Goal: Task Accomplishment & Management: Manage account settings

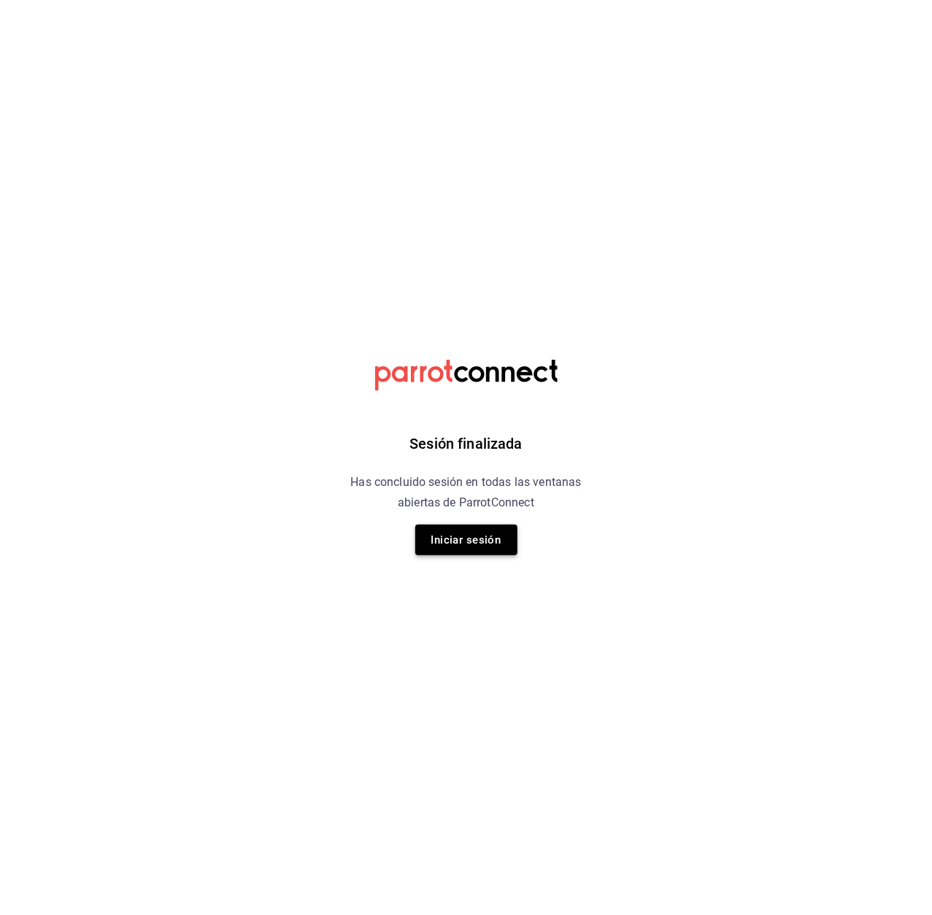
click at [429, 544] on button "Iniciar sesión" at bounding box center [466, 540] width 102 height 31
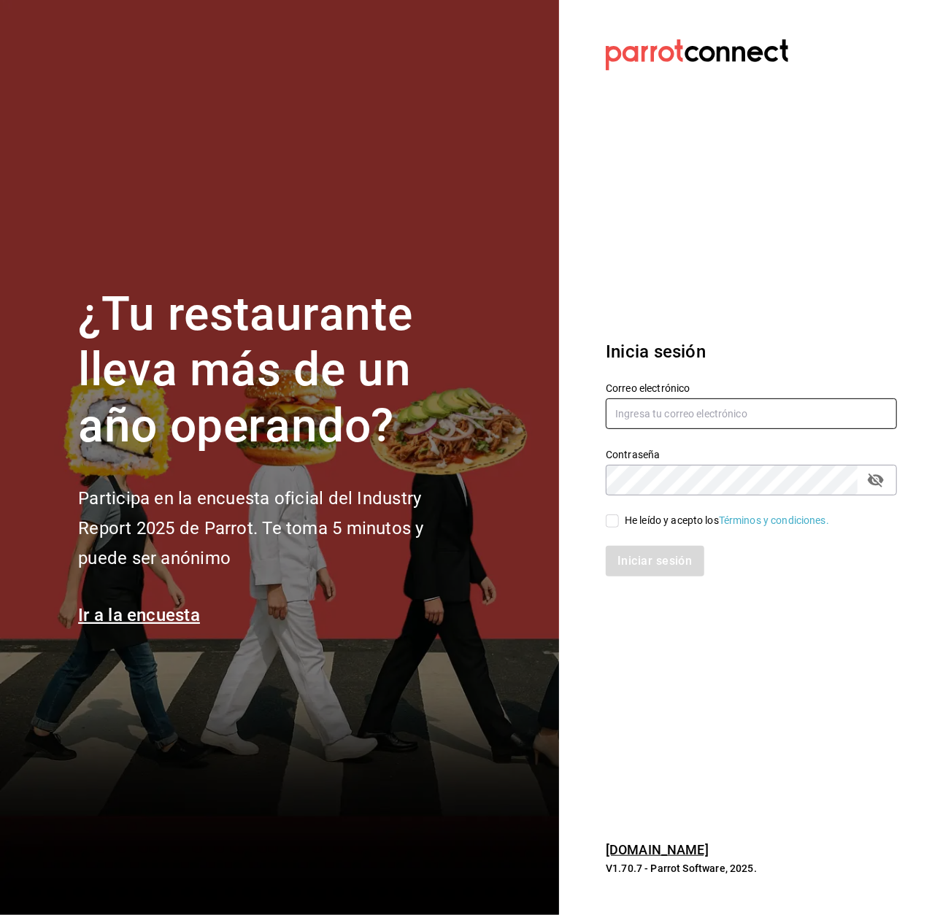
click at [636, 420] on input "text" at bounding box center [751, 414] width 291 height 31
type input "uribe.natalia004@gmail.com"
click at [636, 515] on div "He leído y acepto los Términos y condiciones." at bounding box center [727, 520] width 204 height 15
click at [619, 515] on input "He leído y acepto los Términos y condiciones." at bounding box center [612, 521] width 13 height 13
checkbox input "true"
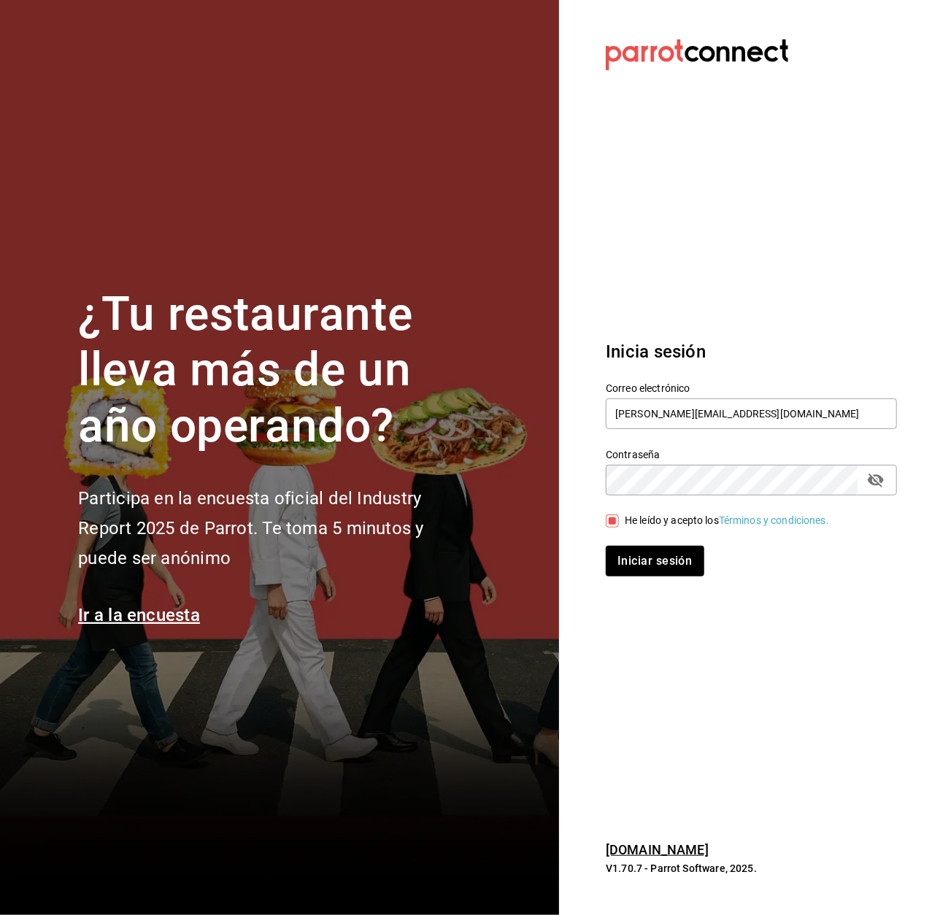
click at [631, 544] on div "Iniciar sesión" at bounding box center [742, 552] width 309 height 48
click at [637, 555] on button "Iniciar sesión" at bounding box center [655, 561] width 99 height 31
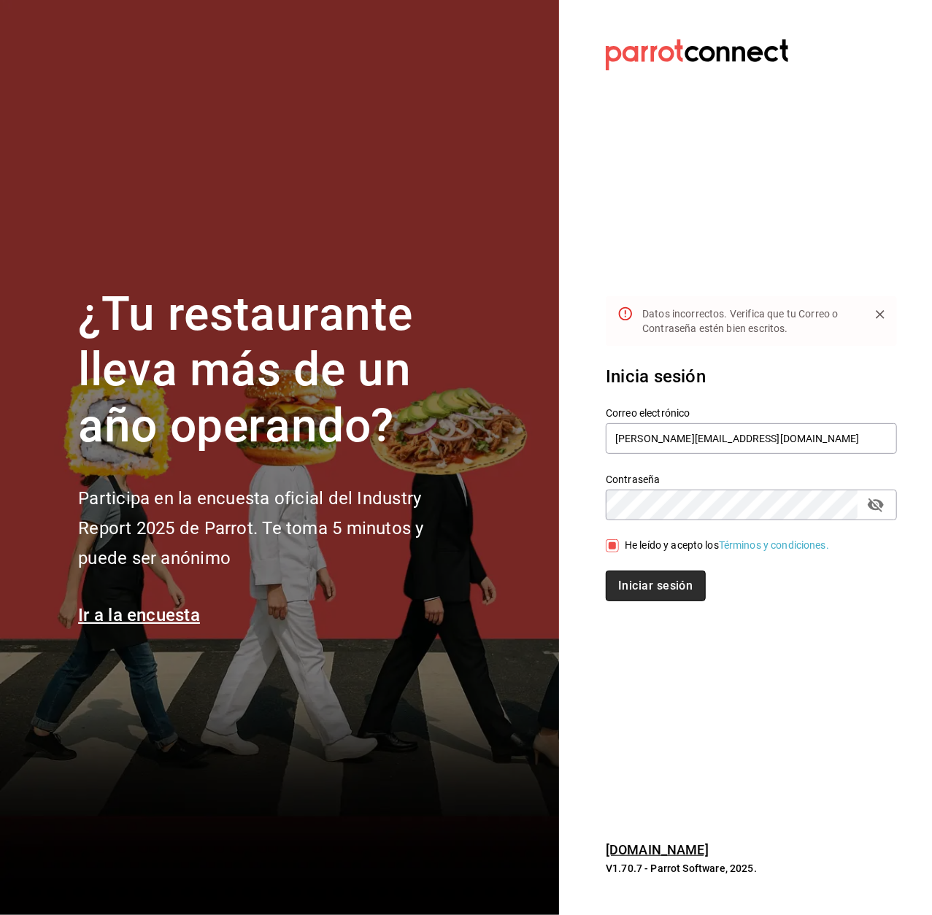
click at [645, 599] on button "Iniciar sesión" at bounding box center [655, 586] width 99 height 31
click at [885, 511] on icon "passwordField" at bounding box center [876, 505] width 18 height 18
click at [670, 439] on input "uribe.natalia004@gmail.com" at bounding box center [751, 438] width 291 height 31
type input "uribe.natalia2004@gmail.com"
click at [617, 580] on button "Iniciar sesión" at bounding box center [655, 586] width 99 height 31
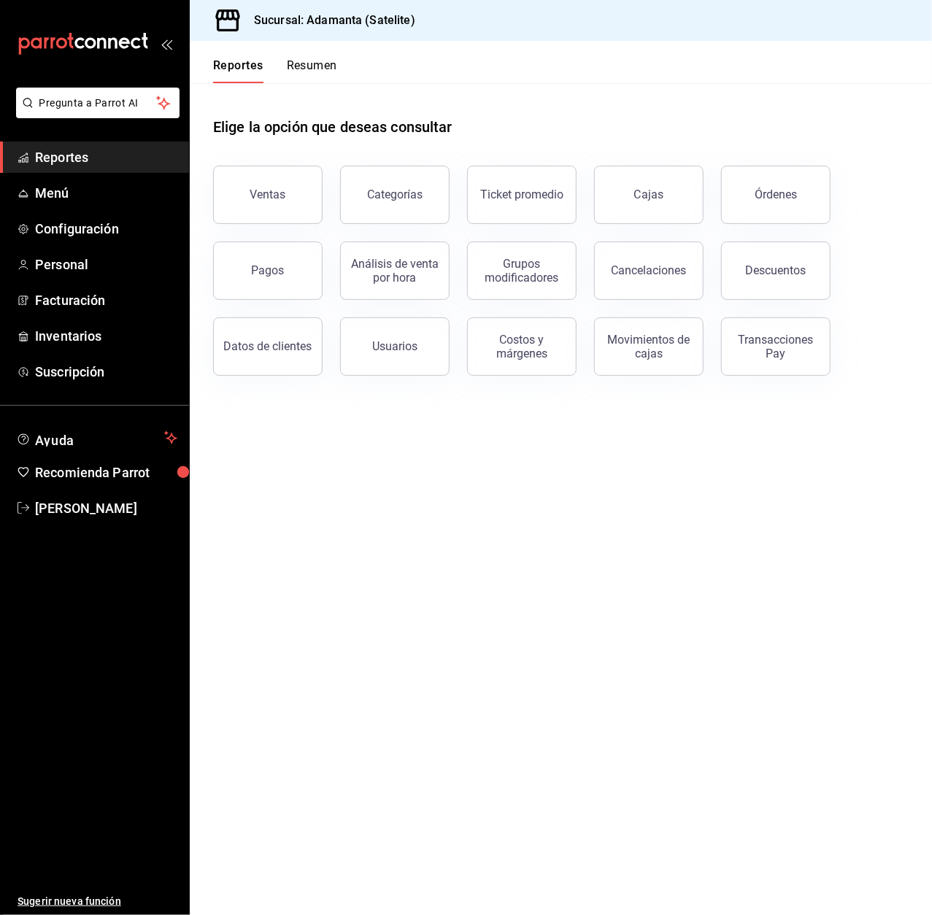
click at [315, 53] on div "Reportes Resumen" at bounding box center [263, 62] width 147 height 42
click at [307, 64] on button "Resumen" at bounding box center [312, 70] width 50 height 25
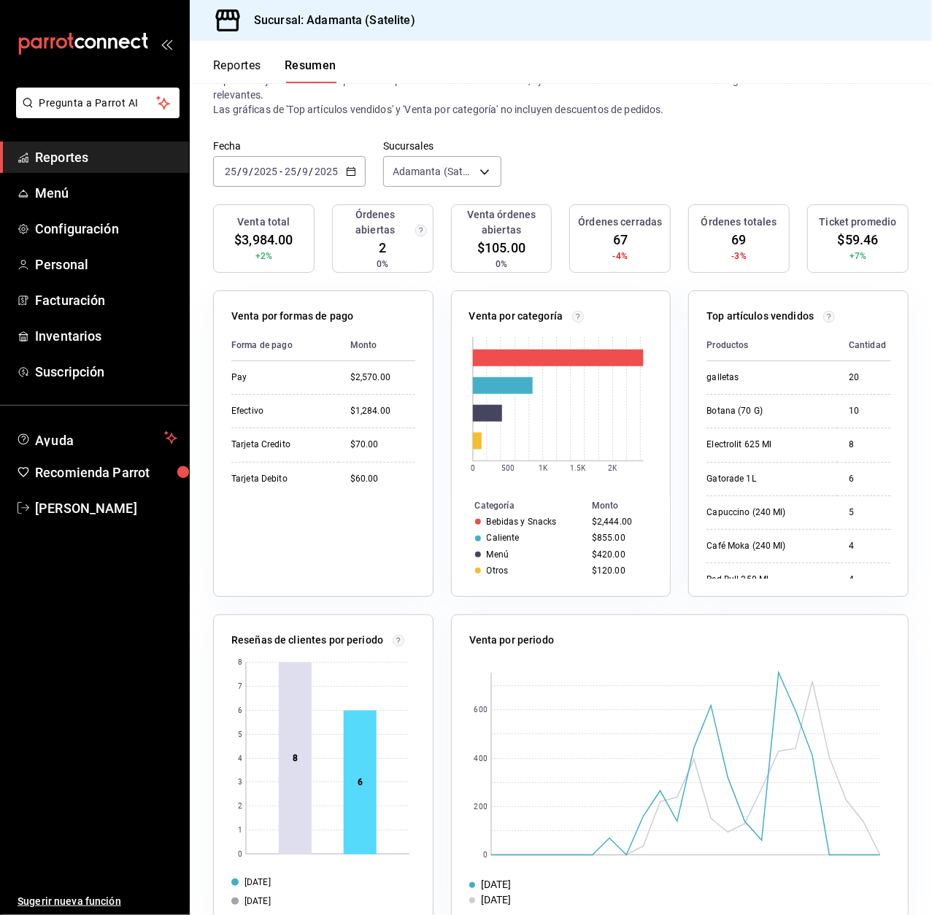
scroll to position [85, 0]
